Goal: Navigation & Orientation: Find specific page/section

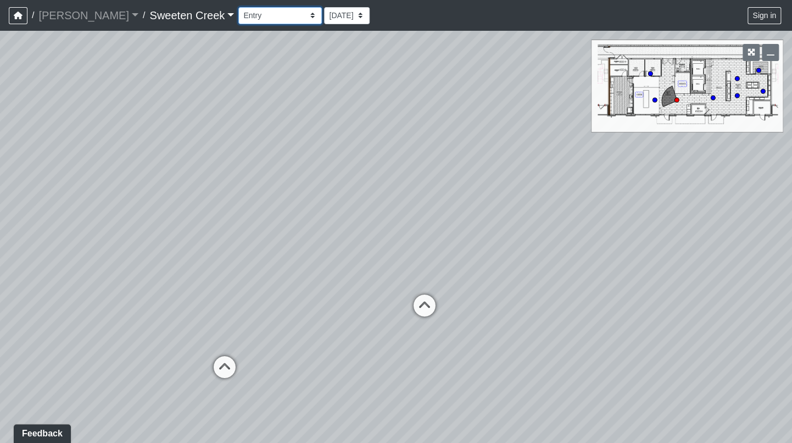
click at [262, 14] on select "Bistro Fitness - Hobby Booth Seating Counter Dining Dining 2 Elevators Elevator…" at bounding box center [279, 15] width 83 height 17
click at [238, 7] on select "Bistro Fitness - Hobby Booth Seating Counter Dining Dining 2 Elevators Elevator…" at bounding box center [279, 15] width 83 height 17
click at [774, 54] on button "button" at bounding box center [770, 52] width 17 height 17
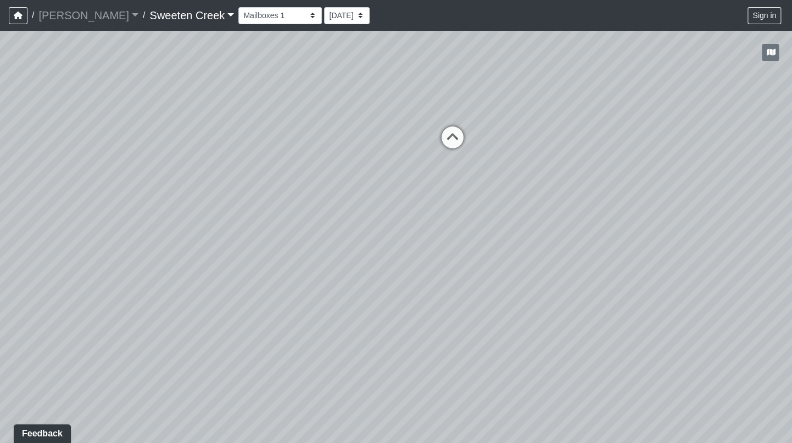
drag, startPoint x: 232, startPoint y: 240, endPoint x: 562, endPoint y: 192, distance: 334.1
click at [568, 197] on div "Loading... Office Loading... Reception Loading... Mailroom - Elevator Lobby Loa…" at bounding box center [396, 237] width 792 height 412
click at [262, 17] on select "Bistro Fitness - Hobby Booth Seating Counter Dining Dining 2 Elevators Elevator…" at bounding box center [279, 15] width 83 height 17
click at [238, 7] on select "Bistro Fitness - Hobby Booth Seating Counter Dining Dining 2 Elevators Elevator…" at bounding box center [279, 15] width 83 height 17
drag, startPoint x: 465, startPoint y: 262, endPoint x: 321, endPoint y: 268, distance: 143.5
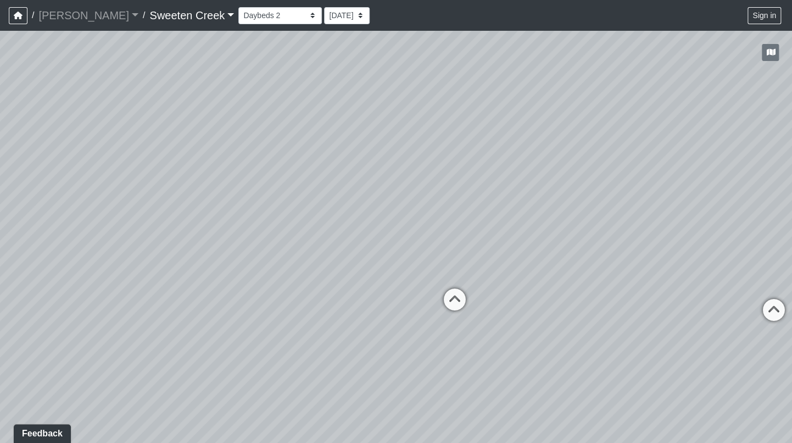
click at [321, 270] on div "Loading... Office Loading... Reception Loading... Mailroom - Elevator Lobby Loa…" at bounding box center [396, 237] width 792 height 412
drag, startPoint x: 479, startPoint y: 245, endPoint x: 376, endPoint y: 260, distance: 103.8
click at [367, 256] on div "Loading... Office Loading... Reception Loading... Mailroom - Elevator Lobby Loa…" at bounding box center [396, 237] width 792 height 412
click at [600, 300] on icon at bounding box center [601, 306] width 33 height 33
drag, startPoint x: 453, startPoint y: 351, endPoint x: 542, endPoint y: 339, distance: 89.9
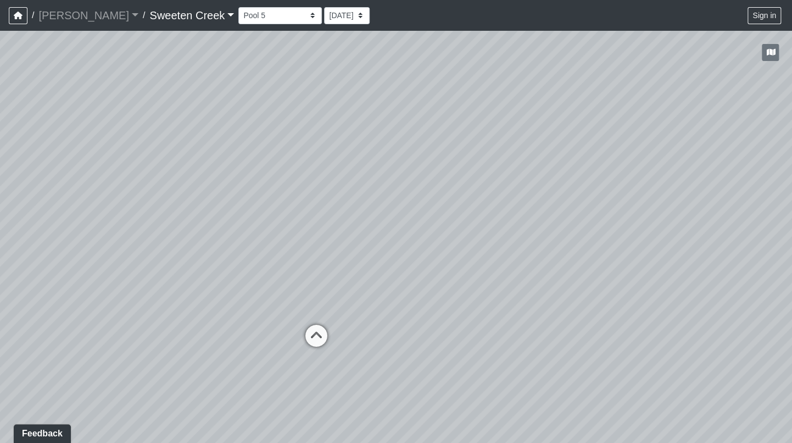
click at [575, 349] on div "Loading... Office Loading... Reception Loading... Mailroom - Elevator Lobby Loa…" at bounding box center [396, 237] width 792 height 412
drag, startPoint x: 447, startPoint y: 320, endPoint x: 519, endPoint y: 308, distance: 72.9
click at [560, 316] on div "Loading... Office Loading... Reception Loading... Mailroom - Elevator Lobby Loa…" at bounding box center [396, 237] width 792 height 412
drag, startPoint x: 610, startPoint y: 271, endPoint x: 114, endPoint y: 299, distance: 497.2
click at [114, 299] on div "Loading... Office Loading... Reception Loading... Mailroom - Elevator Lobby Loa…" at bounding box center [396, 237] width 792 height 412
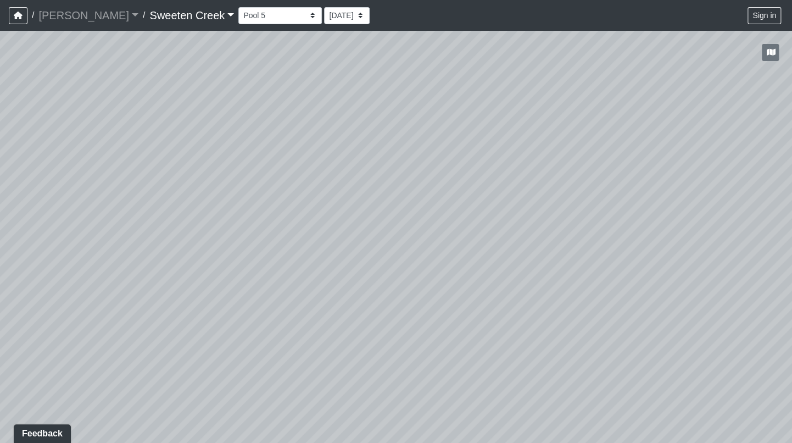
drag, startPoint x: 365, startPoint y: 291, endPoint x: 155, endPoint y: 316, distance: 211.2
click at [144, 322] on div "Loading... Office Loading... Reception Loading... Mailroom - Elevator Lobby Loa…" at bounding box center [396, 237] width 792 height 412
drag, startPoint x: 290, startPoint y: 338, endPoint x: 148, endPoint y: 371, distance: 146.7
click at [143, 374] on div "Loading... Office Loading... Reception Loading... Mailroom - Elevator Lobby Loa…" at bounding box center [396, 237] width 792 height 412
drag, startPoint x: 459, startPoint y: 356, endPoint x: 362, endPoint y: 336, distance: 98.2
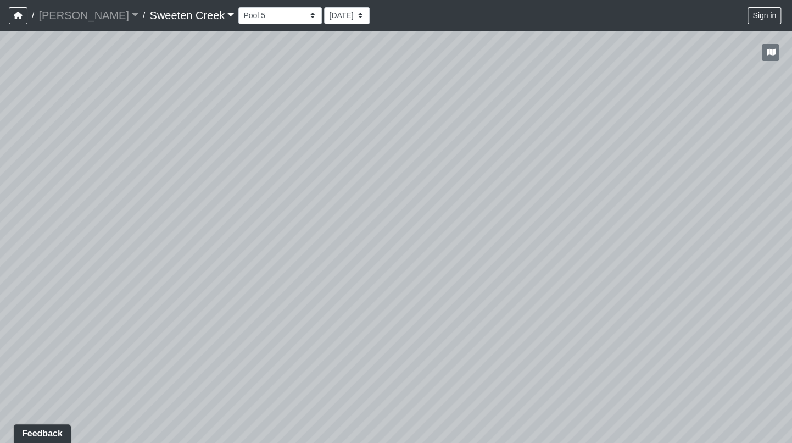
click at [348, 337] on div "Loading... Office Loading... Reception Loading... Mailroom - Elevator Lobby Loa…" at bounding box center [396, 237] width 792 height 412
drag, startPoint x: 533, startPoint y: 331, endPoint x: 376, endPoint y: 333, distance: 156.5
click at [365, 336] on div "Loading... Office Loading... Reception Loading... Mailroom - Elevator Lobby Loa…" at bounding box center [396, 237] width 792 height 412
drag, startPoint x: 613, startPoint y: 333, endPoint x: 360, endPoint y: 186, distance: 292.3
click at [441, 312] on div "Loading... Office Loading... Reception Loading... Mailroom - Elevator Lobby Loa…" at bounding box center [396, 237] width 792 height 412
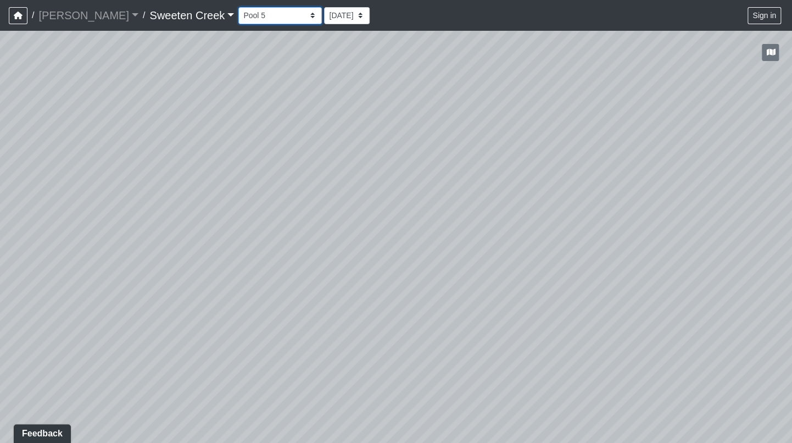
click at [269, 15] on select "Bistro Fitness - Hobby Booth Seating Counter Dining Dining 2 Elevators Elevator…" at bounding box center [279, 15] width 83 height 17
click at [238, 7] on select "Bistro Fitness - Hobby Booth Seating Counter Dining Dining 2 Elevators Elevator…" at bounding box center [279, 15] width 83 height 17
drag, startPoint x: 284, startPoint y: 309, endPoint x: 97, endPoint y: 309, distance: 186.7
click at [97, 309] on div "Loading... Office Loading... Reception Loading... Mailroom - Elevator Lobby Loa…" at bounding box center [396, 237] width 792 height 412
drag, startPoint x: 191, startPoint y: 347, endPoint x: 333, endPoint y: 313, distance: 146.2
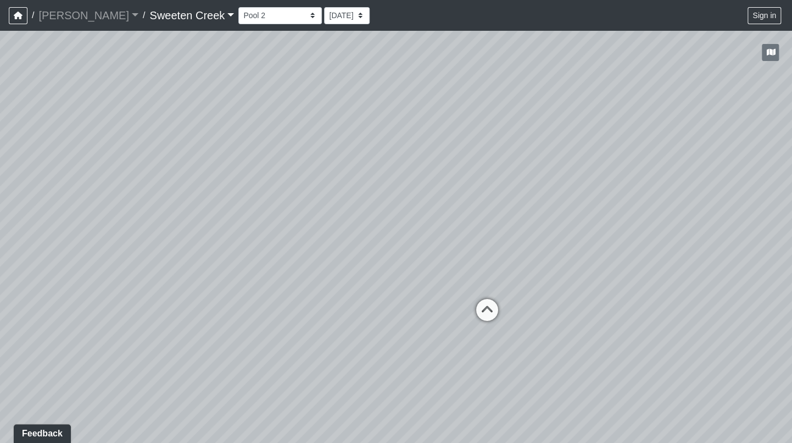
click at [333, 313] on div "Loading... Office Loading... Reception Loading... Mailroom - Elevator Lobby Loa…" at bounding box center [396, 237] width 792 height 412
drag, startPoint x: 664, startPoint y: 243, endPoint x: 424, endPoint y: 268, distance: 240.7
click at [416, 267] on div "Loading... Office Loading... Reception Loading... Mailroom - Elevator Lobby Loa…" at bounding box center [396, 237] width 792 height 412
drag, startPoint x: 695, startPoint y: 341, endPoint x: 688, endPoint y: 331, distance: 12.3
click at [695, 339] on icon at bounding box center [696, 352] width 33 height 33
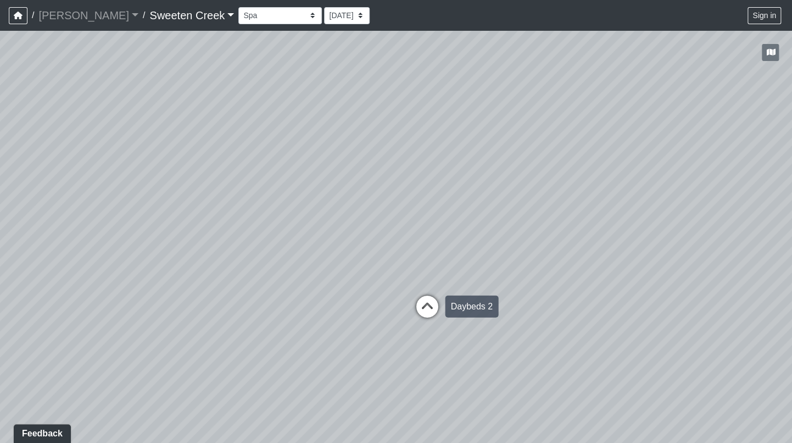
click at [428, 302] on icon at bounding box center [426, 311] width 33 height 33
click at [258, 18] on select "Bistro Fitness - Hobby Booth Seating Counter Dining Dining 2 Elevators Elevator…" at bounding box center [279, 15] width 83 height 17
click at [238, 7] on select "Bistro Fitness - Hobby Booth Seating Counter Dining Dining 2 Elevators Elevator…" at bounding box center [279, 15] width 83 height 17
drag, startPoint x: 383, startPoint y: 316, endPoint x: 648, endPoint y: 228, distance: 279.6
click at [648, 228] on div "Loading... Office Loading... Reception Loading... Mailroom - Elevator Lobby Loa…" at bounding box center [396, 237] width 792 height 412
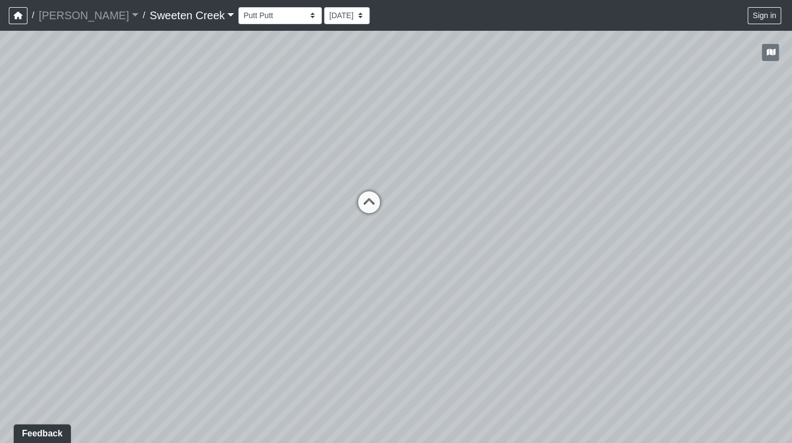
drag, startPoint x: 383, startPoint y: 200, endPoint x: 582, endPoint y: 170, distance: 201.6
click at [582, 170] on div "Loading... Office Loading... Reception Loading... Mailroom - Elevator Lobby Loa…" at bounding box center [396, 237] width 792 height 412
drag, startPoint x: 667, startPoint y: 175, endPoint x: 253, endPoint y: 227, distance: 416.8
click at [792, 146] on html "/ [PERSON_NAME] Loading... / Sweeten Creek Sweeten Creek Loading... [GEOGRAPHIC…" at bounding box center [396, 221] width 792 height 443
drag, startPoint x: 60, startPoint y: 262, endPoint x: 580, endPoint y: 254, distance: 520.7
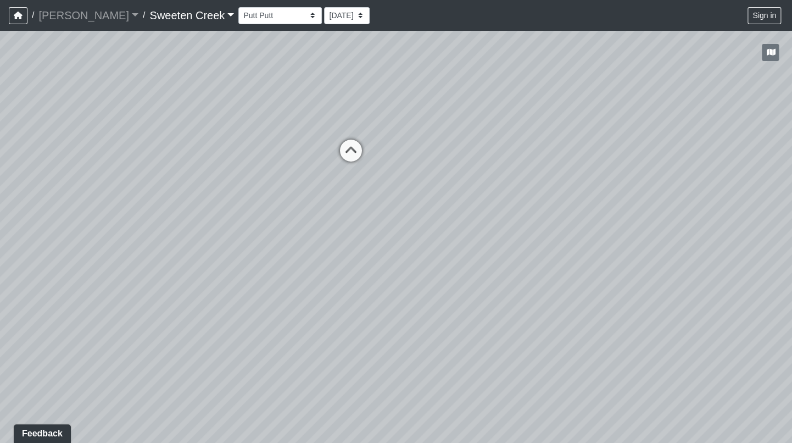
click at [620, 252] on div "Loading... Office Loading... Reception Loading... Mailroom - Elevator Lobby Loa…" at bounding box center [396, 237] width 792 height 412
click at [348, 147] on icon at bounding box center [349, 155] width 33 height 33
drag, startPoint x: 323, startPoint y: 366, endPoint x: 660, endPoint y: 337, distance: 337.3
click at [685, 343] on div "Loading... Office Loading... Reception Loading... Mailroom - Elevator Lobby Loa…" at bounding box center [396, 237] width 792 height 412
drag, startPoint x: 201, startPoint y: 351, endPoint x: 490, endPoint y: 350, distance: 289.4
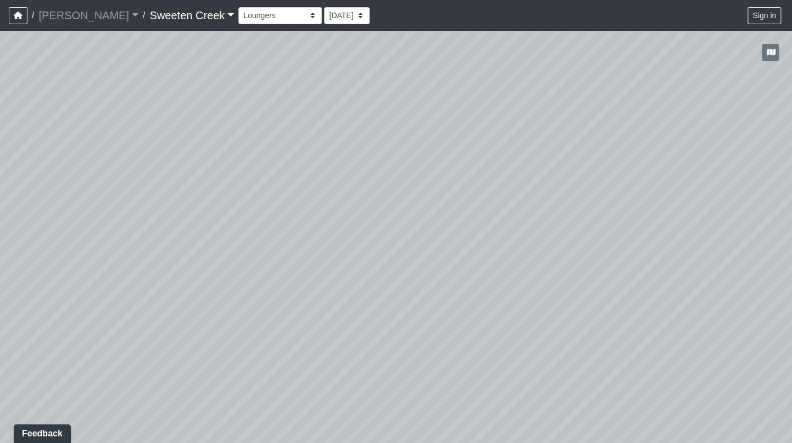
click at [540, 361] on div "Loading... Office Loading... Reception Loading... Mailroom - Elevator Lobby Loa…" at bounding box center [396, 237] width 792 height 412
click at [262, 13] on select "Bistro Fitness - Hobby Booth Seating Counter Dining Dining 2 Elevators Elevator…" at bounding box center [279, 15] width 83 height 17
click at [238, 7] on select "Bistro Fitness - Hobby Booth Seating Counter Dining Dining 2 Elevators Elevator…" at bounding box center [279, 15] width 83 height 17
drag, startPoint x: 268, startPoint y: 287, endPoint x: 584, endPoint y: 261, distance: 316.8
click at [584, 261] on div "Loading... Office Loading... Reception Loading... Mailroom - Elevator Lobby Loa…" at bounding box center [396, 237] width 792 height 412
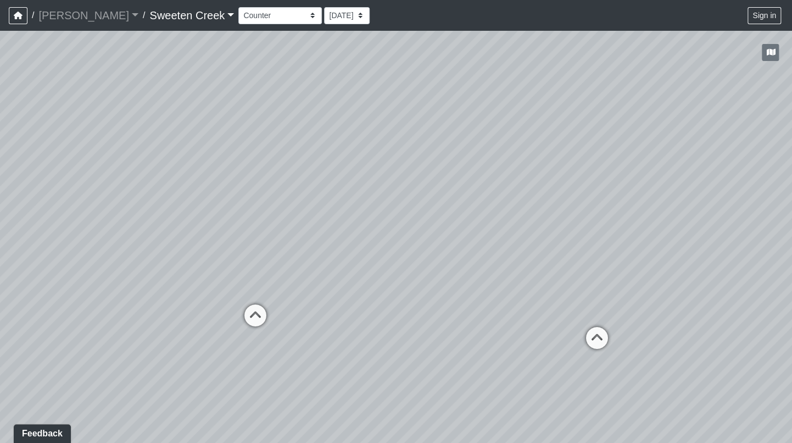
drag, startPoint x: 168, startPoint y: 273, endPoint x: 365, endPoint y: 264, distance: 196.8
click at [365, 264] on div "Loading... Office Loading... Reception Loading... Mailroom - Elevator Lobby Loa…" at bounding box center [396, 237] width 792 height 412
drag, startPoint x: 118, startPoint y: 276, endPoint x: 209, endPoint y: 251, distance: 95.0
click at [209, 251] on div "Loading... Office Loading... Reception Loading... Mailroom - Elevator Lobby Loa…" at bounding box center [396, 237] width 792 height 412
drag, startPoint x: 487, startPoint y: 303, endPoint x: 5, endPoint y: 225, distance: 487.2
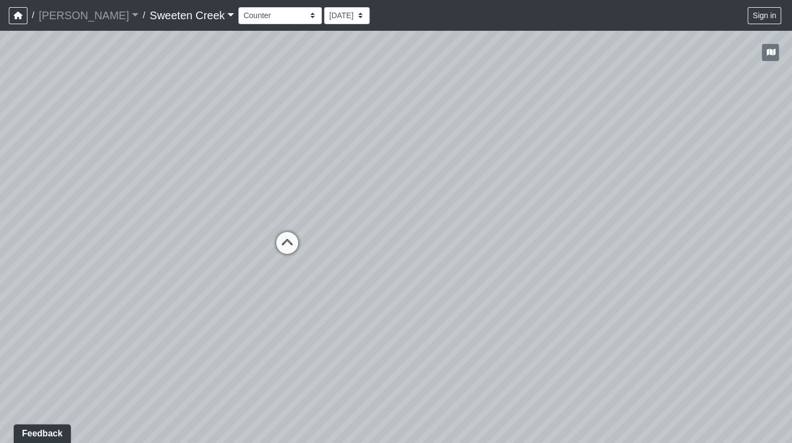
click at [0, 234] on html "/ [PERSON_NAME] Loading... / Sweeten Creek Sweeten Creek Loading... [GEOGRAPHIC…" at bounding box center [396, 221] width 792 height 443
click at [259, 16] on select "Bistro Fitness - Hobby Booth Seating Counter Dining Dining 2 Elevators Elevator…" at bounding box center [279, 15] width 83 height 17
click at [238, 7] on select "Bistro Fitness - Hobby Booth Seating Counter Dining Dining 2 Elevators Elevator…" at bounding box center [279, 15] width 83 height 17
drag, startPoint x: 295, startPoint y: 295, endPoint x: 543, endPoint y: 256, distance: 250.8
click at [543, 256] on div "Loading... Office Loading... Reception Loading... Mailroom - Elevator Lobby Loa…" at bounding box center [396, 237] width 792 height 412
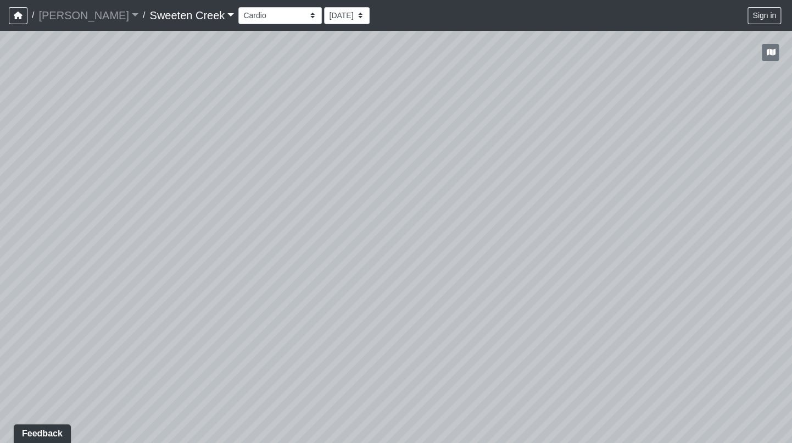
drag, startPoint x: 635, startPoint y: 252, endPoint x: 118, endPoint y: 308, distance: 520.3
click at [0, 317] on html "/ [PERSON_NAME] Loading... / Sweeten Creek Sweeten Creek Loading... [GEOGRAPHIC…" at bounding box center [396, 221] width 792 height 443
drag, startPoint x: 543, startPoint y: 287, endPoint x: 429, endPoint y: 275, distance: 114.3
click at [429, 275] on div "Loading... Office Loading... Reception Loading... Mailroom - Elevator Lobby Loa…" at bounding box center [396, 237] width 792 height 412
click at [686, 339] on icon at bounding box center [682, 348] width 33 height 33
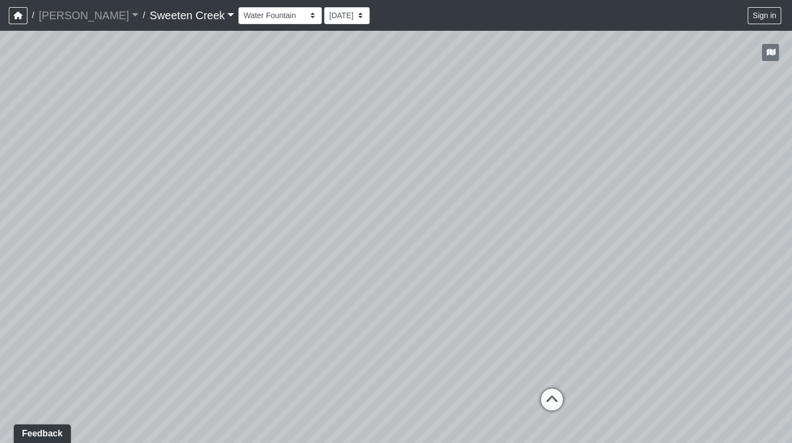
drag, startPoint x: 711, startPoint y: 322, endPoint x: 561, endPoint y: 361, distance: 155.6
click at [594, 317] on div "Loading... Office Loading... Reception Loading... Mailroom - Elevator Lobby Loa…" at bounding box center [396, 237] width 792 height 412
click at [549, 393] on icon at bounding box center [550, 404] width 33 height 33
drag, startPoint x: 455, startPoint y: 388, endPoint x: 640, endPoint y: 331, distance: 193.7
click at [639, 332] on div "Loading... Office Loading... Reception Loading... Mailroom - Elevator Lobby Loa…" at bounding box center [396, 237] width 792 height 412
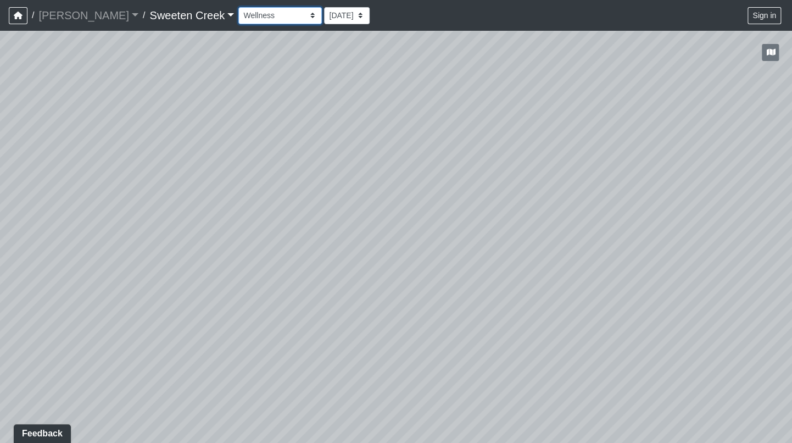
click at [259, 16] on select "Bistro Fitness - Hobby Booth Seating Counter Dining Dining 2 Elevators Elevator…" at bounding box center [279, 15] width 83 height 17
click at [238, 7] on select "Bistro Fitness - Hobby Booth Seating Counter Dining Dining 2 Elevators Elevator…" at bounding box center [279, 15] width 83 height 17
drag, startPoint x: 711, startPoint y: 309, endPoint x: 551, endPoint y: 292, distance: 160.2
click at [411, 284] on div "Loading... Office Loading... Reception Loading... Mailroom - Elevator Lobby Loa…" at bounding box center [396, 237] width 792 height 412
drag, startPoint x: 611, startPoint y: 291, endPoint x: 390, endPoint y: 288, distance: 221.3
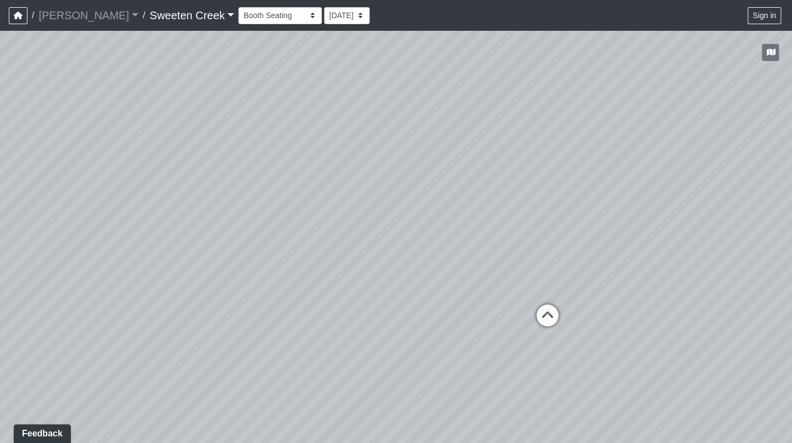
click at [373, 280] on div "Loading... Office Loading... Reception Loading... Mailroom - Elevator Lobby Loa…" at bounding box center [396, 237] width 792 height 412
drag, startPoint x: 692, startPoint y: 254, endPoint x: 487, endPoint y: 234, distance: 206.3
click at [609, 234] on div "Loading... Office Loading... Reception Loading... Mailroom - Elevator Lobby Loa…" at bounding box center [396, 237] width 792 height 412
drag, startPoint x: 468, startPoint y: 202, endPoint x: 490, endPoint y: 261, distance: 63.8
click at [368, 221] on div "Loading... Office Loading... Reception Loading... Mailroom - Elevator Lobby Loa…" at bounding box center [396, 237] width 792 height 412
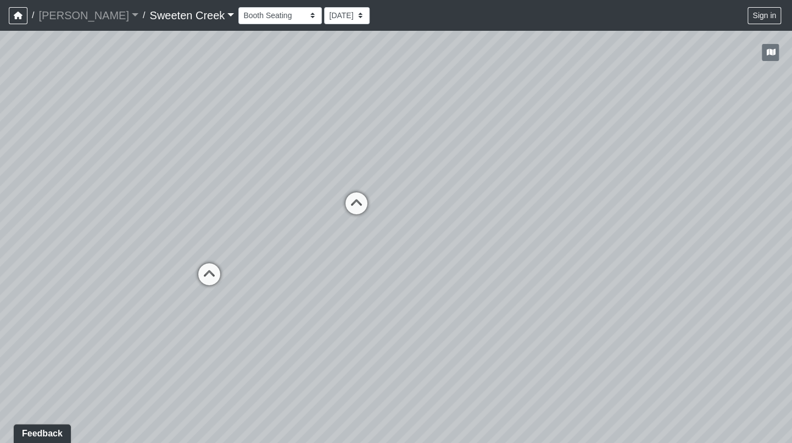
drag, startPoint x: 424, startPoint y: 243, endPoint x: 269, endPoint y: 258, distance: 156.7
click at [264, 260] on div "Loading... Office Loading... Reception Loading... Mailroom - Elevator Lobby Loa…" at bounding box center [396, 237] width 792 height 412
drag, startPoint x: 461, startPoint y: 236, endPoint x: 200, endPoint y: 334, distance: 278.6
click at [200, 334] on div "Loading... Office Loading... Reception Loading... Mailroom - Elevator Lobby Loa…" at bounding box center [396, 237] width 792 height 412
click at [646, 328] on icon at bounding box center [640, 339] width 33 height 33
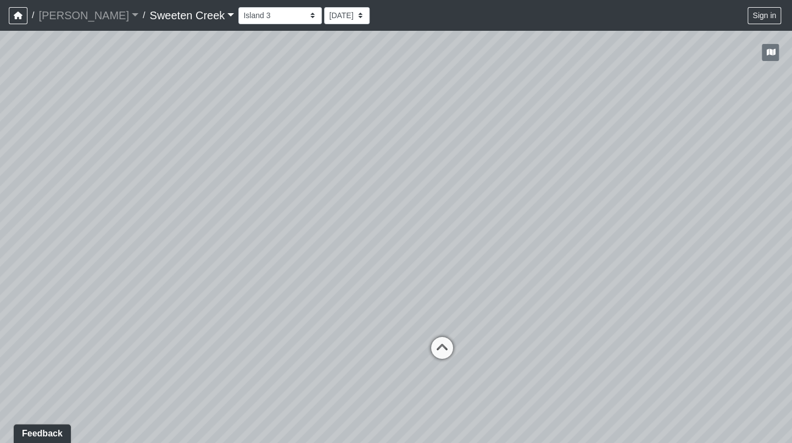
drag, startPoint x: 651, startPoint y: 326, endPoint x: 395, endPoint y: 337, distance: 256.2
click at [395, 337] on div "Loading... Office Loading... Reception Loading... Mailroom - Elevator Lobby Loa…" at bounding box center [396, 237] width 792 height 412
click at [264, 16] on select "Bistro Fitness - Hobby Booth Seating Counter Dining Dining 2 Elevators Elevator…" at bounding box center [279, 15] width 83 height 17
click at [238, 7] on select "Bistro Fitness - Hobby Booth Seating Counter Dining Dining 2 Elevators Elevator…" at bounding box center [279, 15] width 83 height 17
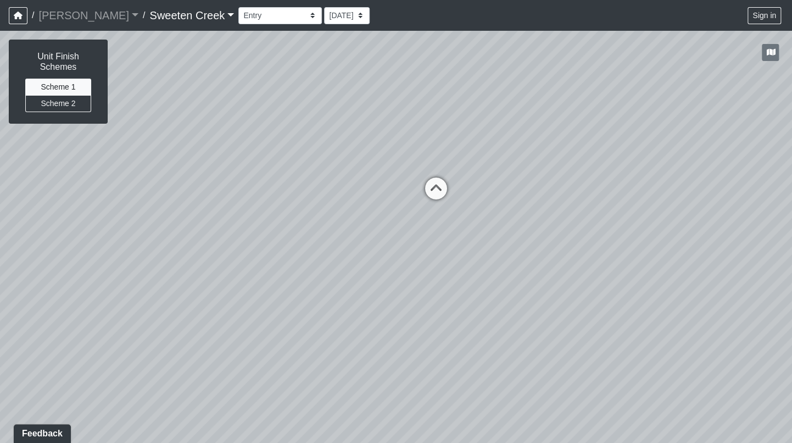
drag, startPoint x: 327, startPoint y: 253, endPoint x: 536, endPoint y: 246, distance: 208.8
click at [713, 191] on div "Loading... Office Loading... Reception Loading... Mailroom - Elevator Lobby Loa…" at bounding box center [396, 237] width 792 height 412
drag, startPoint x: 152, startPoint y: 335, endPoint x: 242, endPoint y: 331, distance: 90.1
click at [242, 332] on div "Loading... Office Loading... Reception Loading... Mailroom - Elevator Lobby Loa…" at bounding box center [396, 237] width 792 height 412
drag, startPoint x: 368, startPoint y: 174, endPoint x: 236, endPoint y: 214, distance: 137.9
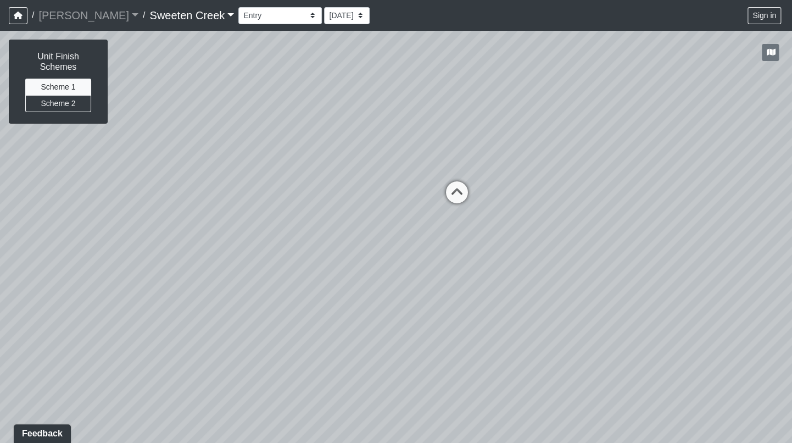
click at [203, 208] on div "Loading... Office Loading... Reception Loading... Mailroom - Elevator Lobby Loa…" at bounding box center [396, 237] width 792 height 412
drag, startPoint x: 456, startPoint y: 230, endPoint x: 99, endPoint y: 204, distance: 357.9
click at [99, 204] on div "Loading... Office Loading... Reception Loading... Mailroom - Elevator Lobby Loa…" at bounding box center [396, 237] width 792 height 412
drag, startPoint x: 607, startPoint y: 227, endPoint x: 392, endPoint y: 273, distance: 220.7
click at [392, 273] on div "Loading... Office Loading... Reception Loading... Mailroom - Elevator Lobby Loa…" at bounding box center [396, 237] width 792 height 412
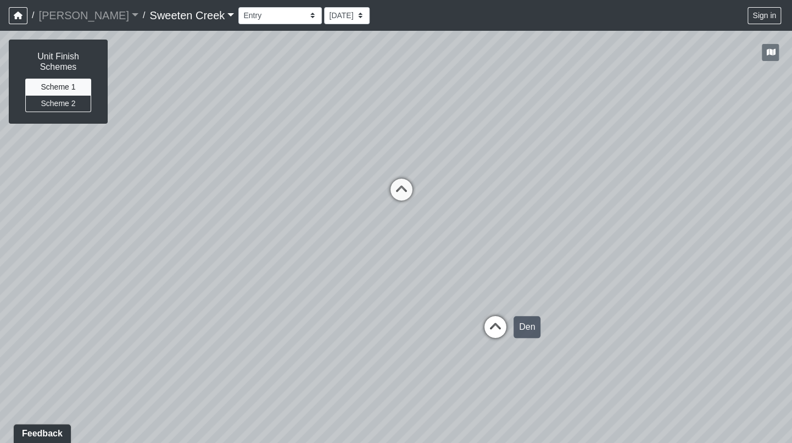
click at [497, 321] on icon at bounding box center [495, 332] width 33 height 33
click at [298, 324] on icon at bounding box center [302, 330] width 33 height 33
drag, startPoint x: 627, startPoint y: 262, endPoint x: 256, endPoint y: 312, distance: 374.0
click at [256, 312] on div "Loading... Office Loading... Reception Loading... Mailroom - Elevator Lobby Loa…" at bounding box center [396, 237] width 792 height 412
drag, startPoint x: 515, startPoint y: 323, endPoint x: 175, endPoint y: 347, distance: 340.8
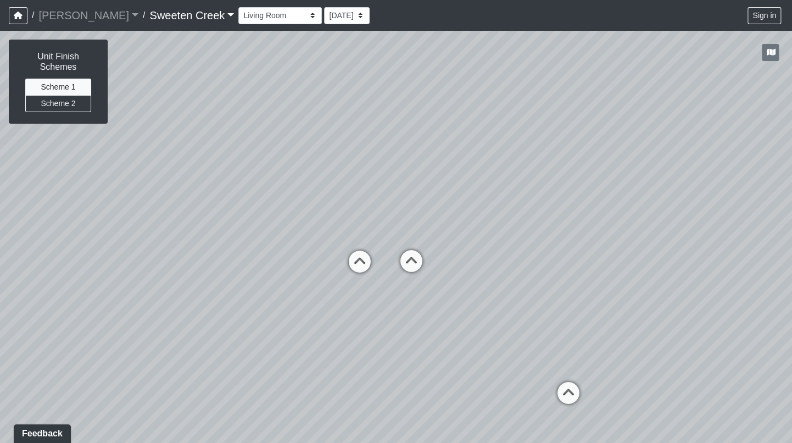
click at [175, 347] on div "Loading... Office Loading... Reception Loading... Mailroom - Elevator Lobby Loa…" at bounding box center [396, 237] width 792 height 412
click at [411, 259] on icon at bounding box center [411, 266] width 33 height 33
drag, startPoint x: 290, startPoint y: 298, endPoint x: 260, endPoint y: 286, distance: 32.8
click at [167, 292] on div "Loading... Office Loading... Reception Loading... Mailroom - Elevator Lobby Loa…" at bounding box center [396, 237] width 792 height 412
drag, startPoint x: 415, startPoint y: 258, endPoint x: 208, endPoint y: 271, distance: 207.4
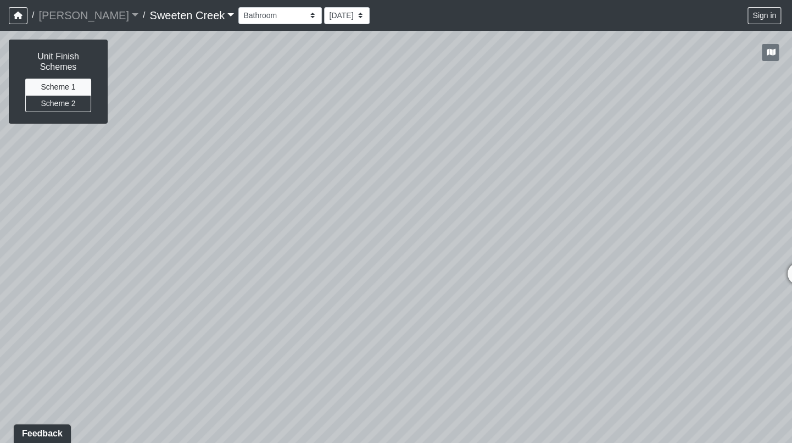
click at [208, 271] on div "Loading... Office Loading... Reception Loading... Mailroom - Elevator Lobby Loa…" at bounding box center [396, 237] width 792 height 412
drag, startPoint x: 355, startPoint y: 276, endPoint x: 644, endPoint y: 201, distance: 298.3
click at [644, 201] on div "Loading... Office Loading... Reception Loading... Mailroom - Elevator Lobby Loa…" at bounding box center [396, 237] width 792 height 412
drag, startPoint x: 288, startPoint y: 252, endPoint x: 622, endPoint y: 300, distance: 336.9
click at [622, 300] on div "Loading... Office Loading... Reception Loading... Mailroom - Elevator Lobby Loa…" at bounding box center [396, 237] width 792 height 412
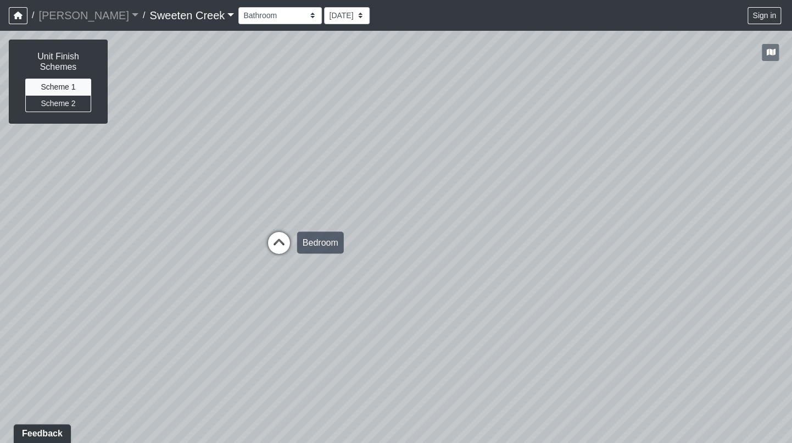
click at [273, 243] on icon at bounding box center [278, 247] width 33 height 33
drag, startPoint x: 409, startPoint y: 350, endPoint x: 357, endPoint y: 312, distance: 64.0
click at [354, 314] on div "Loading... Office Loading... Reception Loading... Mailroom - Elevator Lobby Loa…" at bounding box center [396, 237] width 792 height 412
drag, startPoint x: 440, startPoint y: 281, endPoint x: 241, endPoint y: 312, distance: 201.7
click at [241, 312] on div "Loading... Office Loading... Reception Loading... Mailroom - Elevator Lobby Loa…" at bounding box center [396, 237] width 792 height 412
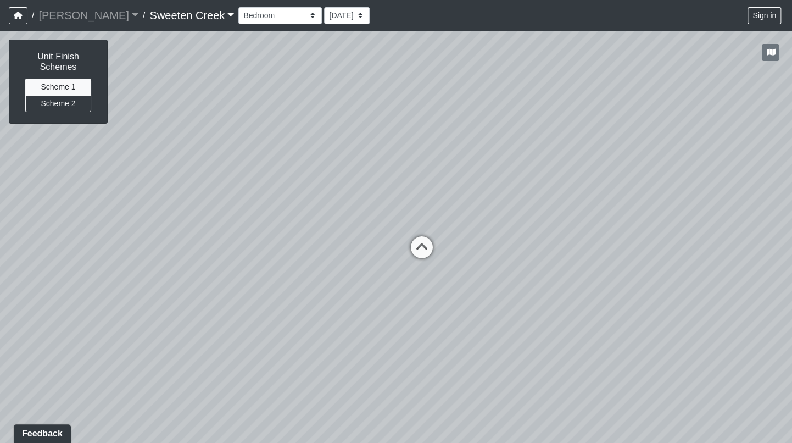
drag, startPoint x: 371, startPoint y: 271, endPoint x: 196, endPoint y: 303, distance: 178.0
click at [171, 314] on div "Loading... Office Loading... Reception Loading... Mailroom - Elevator Lobby Loa…" at bounding box center [396, 237] width 792 height 412
click at [419, 255] on icon at bounding box center [416, 259] width 33 height 33
drag, startPoint x: 513, startPoint y: 275, endPoint x: 148, endPoint y: 267, distance: 365.8
click at [148, 267] on div "Loading... Office Loading... Reception Loading... Mailroom - Elevator Lobby Loa…" at bounding box center [396, 237] width 792 height 412
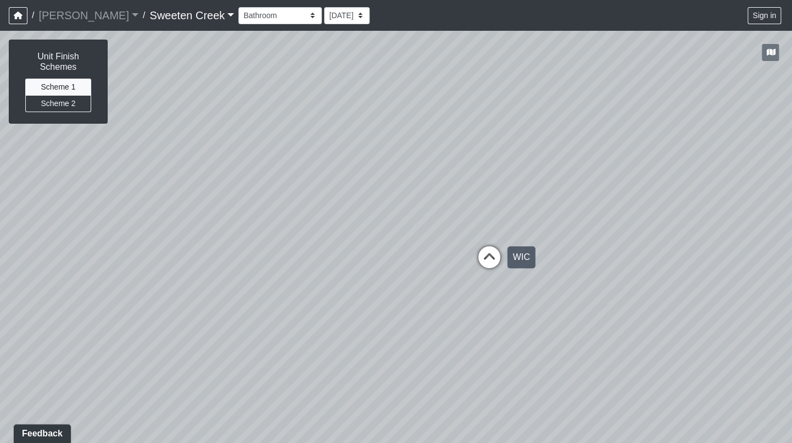
click at [489, 260] on icon at bounding box center [489, 262] width 33 height 33
drag, startPoint x: 602, startPoint y: 306, endPoint x: 815, endPoint y: 146, distance: 266.7
click at [792, 146] on html "/ [PERSON_NAME] Loading... / Sweeten Creek Sweeten Creek Loading... [GEOGRAPHIC…" at bounding box center [396, 221] width 792 height 443
drag, startPoint x: 745, startPoint y: 183, endPoint x: 538, endPoint y: 222, distance: 211.1
click at [517, 216] on div "Loading... Office Loading... Reception Loading... Mailroom - Elevator Lobby Loa…" at bounding box center [396, 237] width 792 height 412
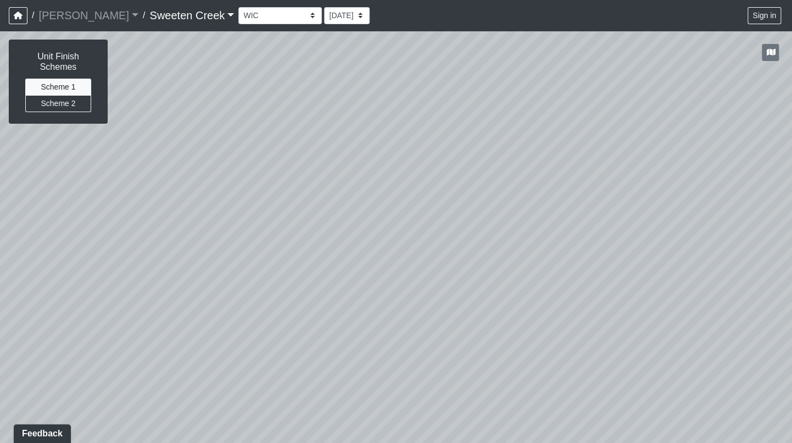
drag, startPoint x: 593, startPoint y: 219, endPoint x: 332, endPoint y: 289, distance: 270.1
click at [258, 295] on div "Loading... Office Loading... Reception Loading... Mailroom - Elevator Lobby Loa…" at bounding box center [396, 237] width 792 height 412
drag, startPoint x: 622, startPoint y: 250, endPoint x: 547, endPoint y: 321, distance: 102.6
click at [500, 269] on div "Loading... Office Loading... Reception Loading... Mailroom - Elevator Lobby Loa…" at bounding box center [396, 237] width 792 height 412
drag, startPoint x: 730, startPoint y: 285, endPoint x: 673, endPoint y: 263, distance: 60.7
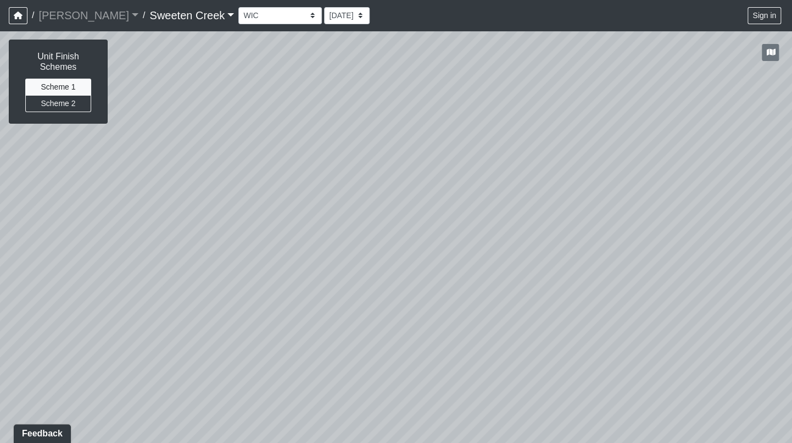
click at [605, 249] on div "Loading... Office Loading... Reception Loading... Mailroom - Elevator Lobby Loa…" at bounding box center [396, 237] width 792 height 412
drag, startPoint x: 705, startPoint y: 274, endPoint x: 677, endPoint y: 256, distance: 33.8
click at [677, 256] on div "Loading... Office Loading... Reception Loading... Mailroom - Elevator Lobby Loa…" at bounding box center [396, 237] width 792 height 412
drag, startPoint x: 762, startPoint y: 227, endPoint x: 579, endPoint y: 238, distance: 183.7
click at [521, 244] on div "Loading... Office Loading... Reception Loading... Mailroom - Elevator Lobby Loa…" at bounding box center [396, 237] width 792 height 412
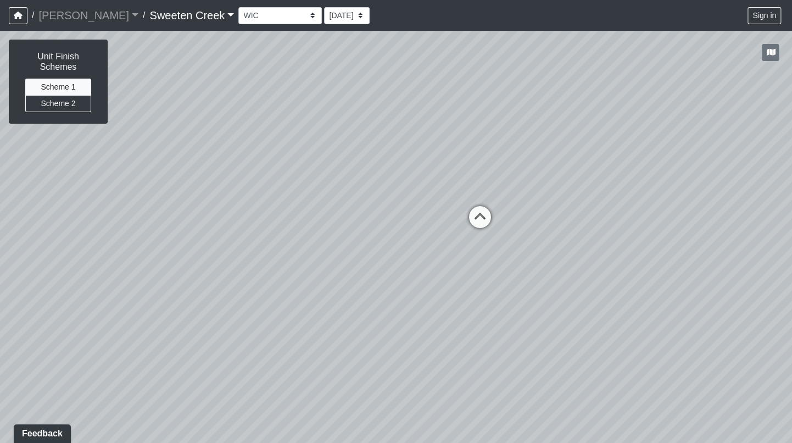
drag, startPoint x: 694, startPoint y: 232, endPoint x: 563, endPoint y: 236, distance: 131.3
click at [523, 242] on div "Loading... Office Loading... Reception Loading... Mailroom - Elevator Lobby Loa…" at bounding box center [396, 237] width 792 height 412
click at [473, 216] on icon at bounding box center [479, 222] width 33 height 33
click at [515, 199] on icon at bounding box center [508, 201] width 33 height 33
drag, startPoint x: 472, startPoint y: 199, endPoint x: 789, endPoint y: 206, distance: 316.9
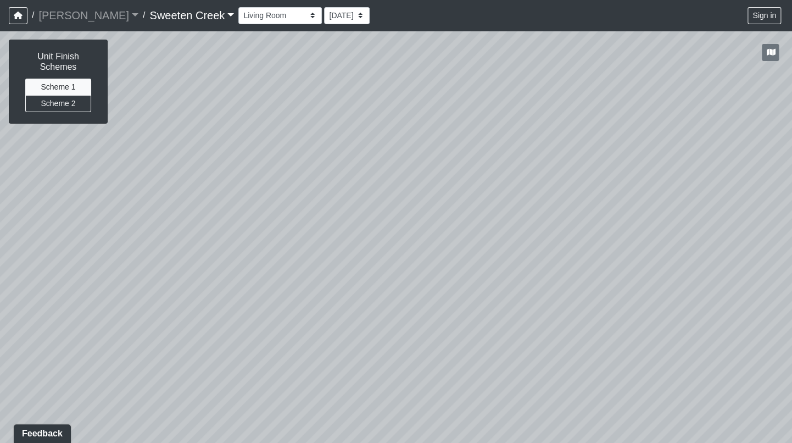
click at [792, 209] on html "/ [PERSON_NAME] Loading... / Sweeten Creek Sweeten Creek Loading... [GEOGRAPHIC…" at bounding box center [396, 221] width 792 height 443
drag, startPoint x: 422, startPoint y: 200, endPoint x: 495, endPoint y: 239, distance: 82.8
click at [623, 269] on div "Loading... Office Loading... Reception Loading... Mailroom - Elevator Lobby Loa…" at bounding box center [396, 237] width 792 height 412
drag, startPoint x: 383, startPoint y: 248, endPoint x: 767, endPoint y: 220, distance: 384.4
click at [770, 213] on div "Loading... Office Loading... Reception Loading... Mailroom - Elevator Lobby Loa…" at bounding box center [396, 237] width 792 height 412
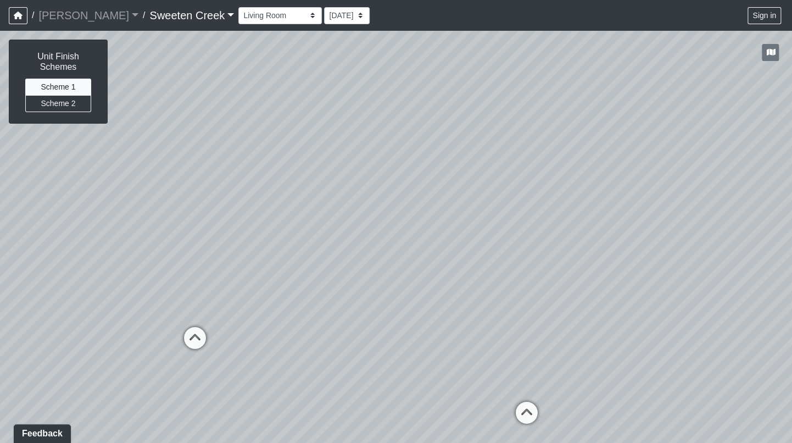
drag, startPoint x: 104, startPoint y: 372, endPoint x: 289, endPoint y: 373, distance: 185.1
click at [289, 373] on div "Loading... Office Loading... Reception Loading... Mailroom - Elevator Lobby Loa…" at bounding box center [396, 237] width 792 height 412
drag, startPoint x: 158, startPoint y: 323, endPoint x: 337, endPoint y: 327, distance: 179.6
click at [337, 328] on div "Loading... Office Loading... Reception Loading... Mailroom - Elevator Lobby Loa…" at bounding box center [396, 237] width 792 height 412
click at [337, 327] on icon at bounding box center [335, 322] width 33 height 33
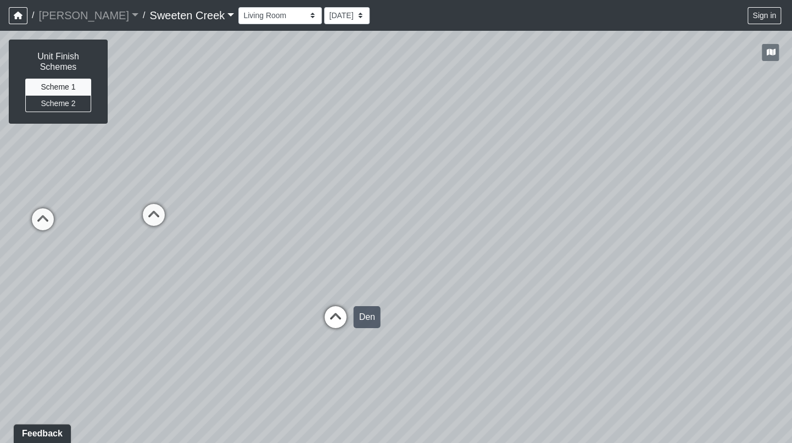
select select "aR49VX8oUL1tpWSsj3d1qr"
